Goal: Transaction & Acquisition: Purchase product/service

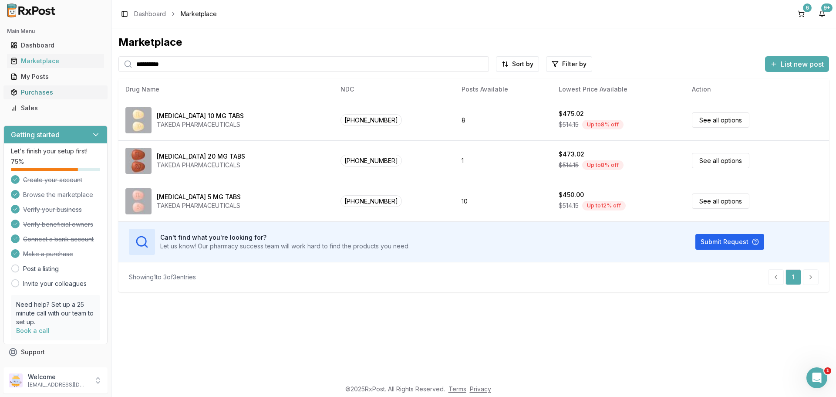
click at [47, 86] on link "Purchases" at bounding box center [55, 92] width 97 height 16
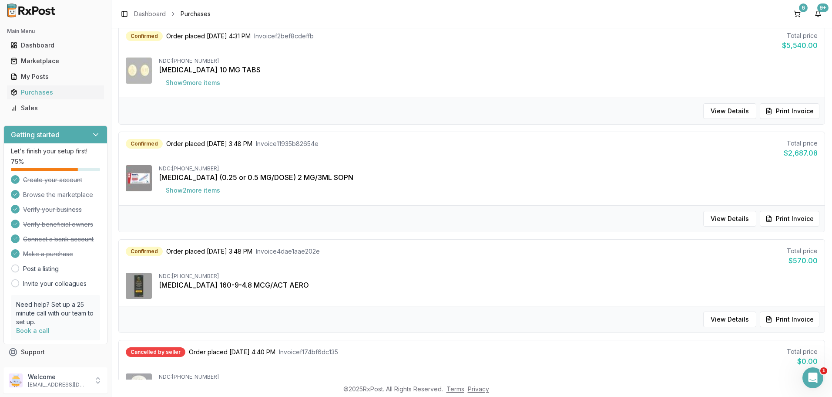
scroll to position [435, 0]
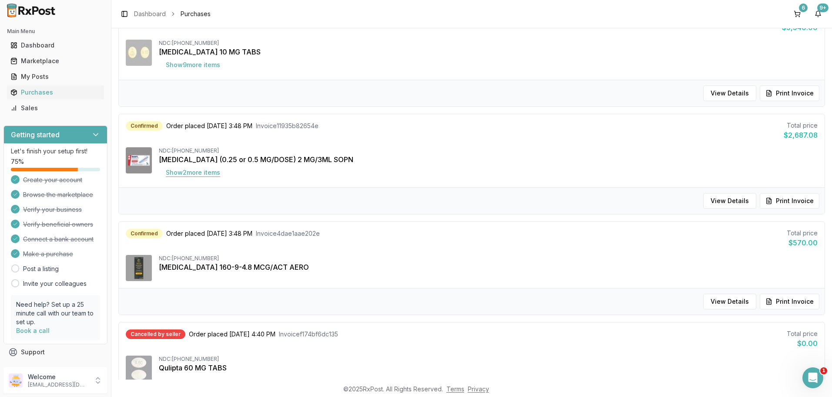
click at [198, 172] on button "Show 2 more item s" at bounding box center [193, 173] width 68 height 16
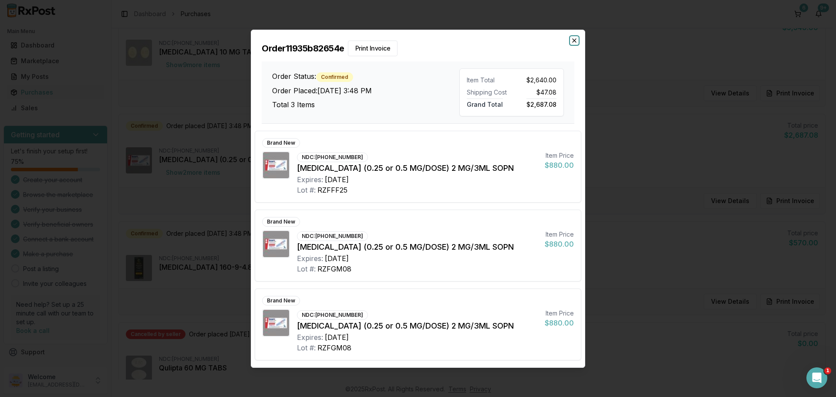
click at [575, 40] on icon "button" at bounding box center [573, 40] width 3 height 3
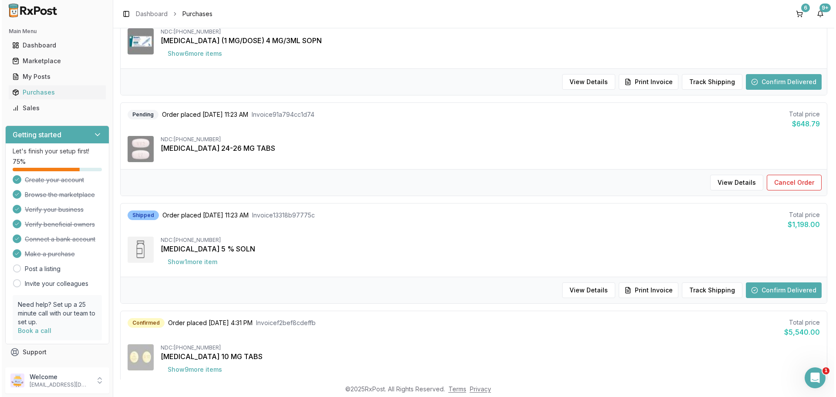
scroll to position [131, 0]
click at [34, 59] on div "Marketplace" at bounding box center [55, 61] width 90 height 9
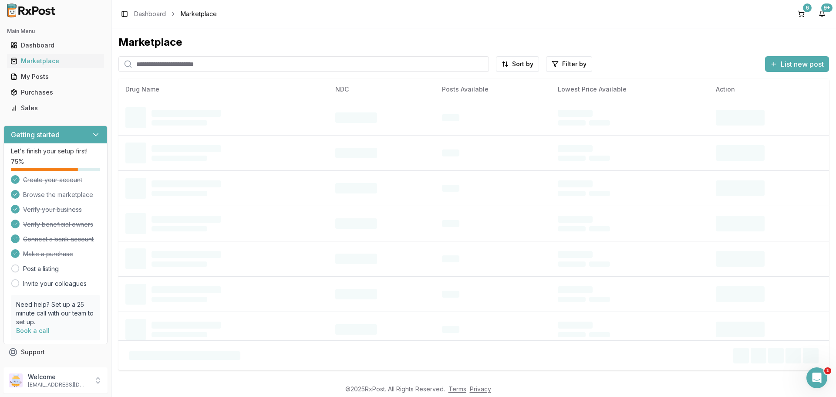
click at [159, 68] on input "search" at bounding box center [303, 64] width 370 height 16
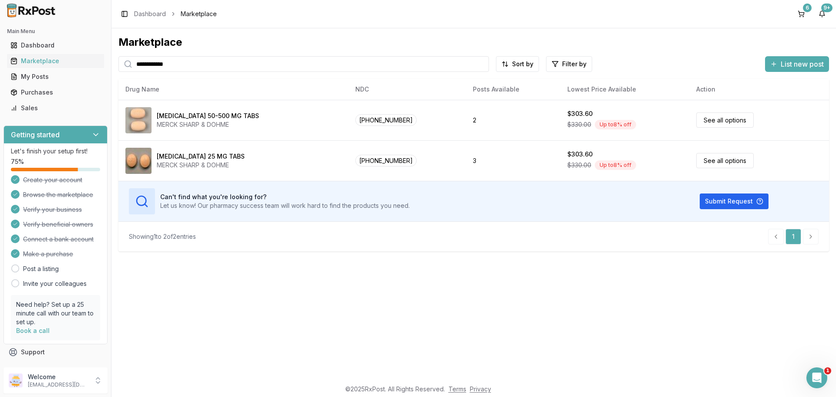
type input "**********"
